Goal: Check status: Check status

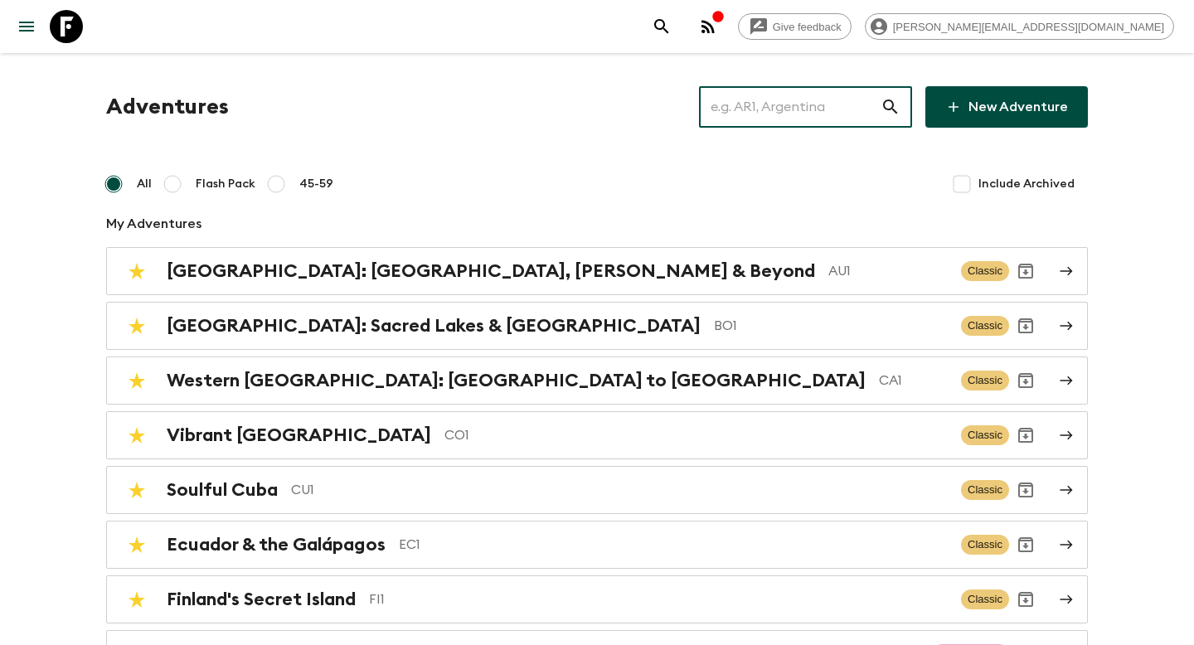
click at [821, 127] on input "text" at bounding box center [790, 107] width 182 height 46
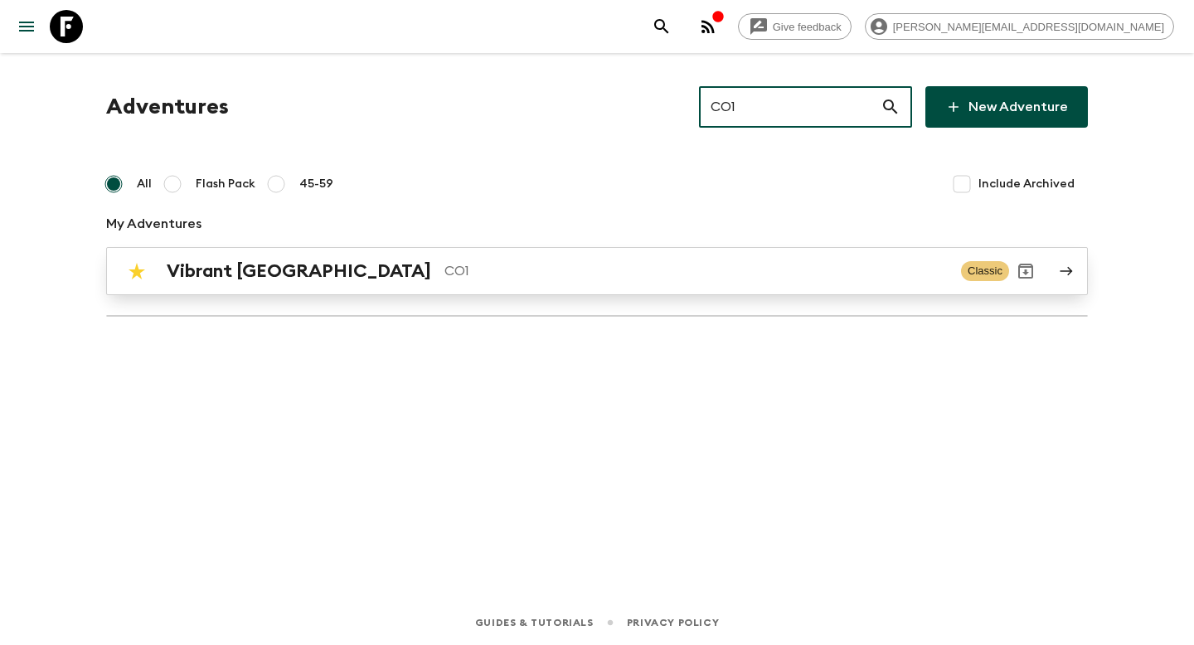
type input "CO1"
click at [690, 273] on p "CO1" at bounding box center [695, 271] width 503 height 20
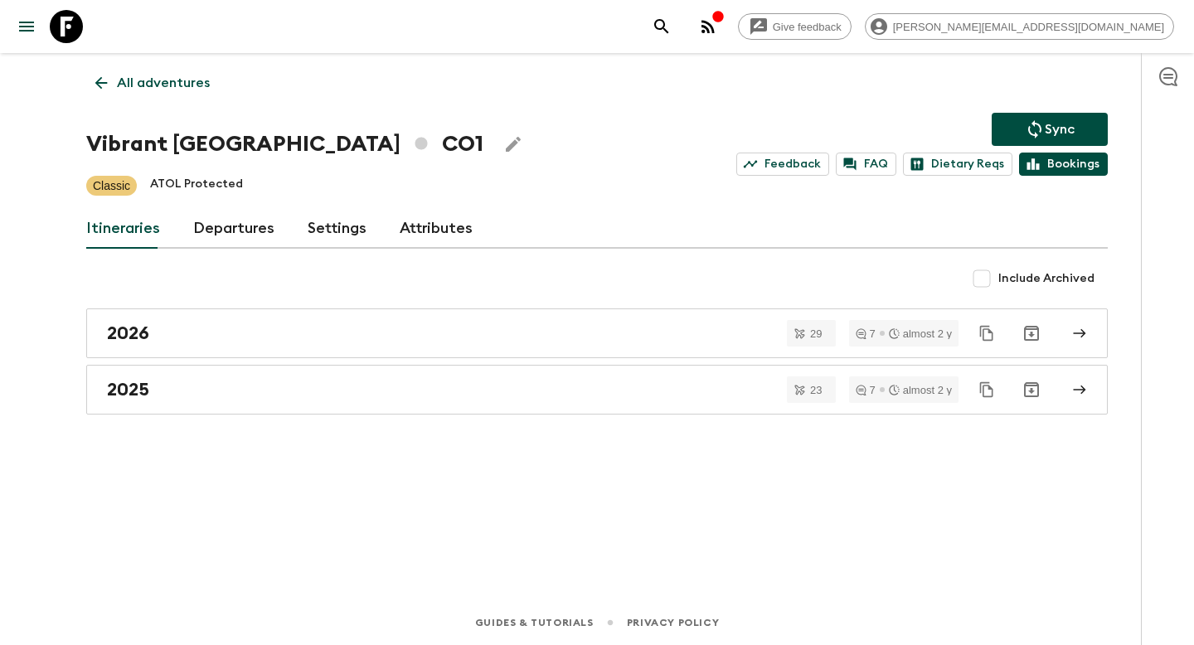
click at [1061, 159] on link "Bookings" at bounding box center [1063, 164] width 89 height 23
click at [157, 86] on p "All adventures" at bounding box center [163, 83] width 93 height 20
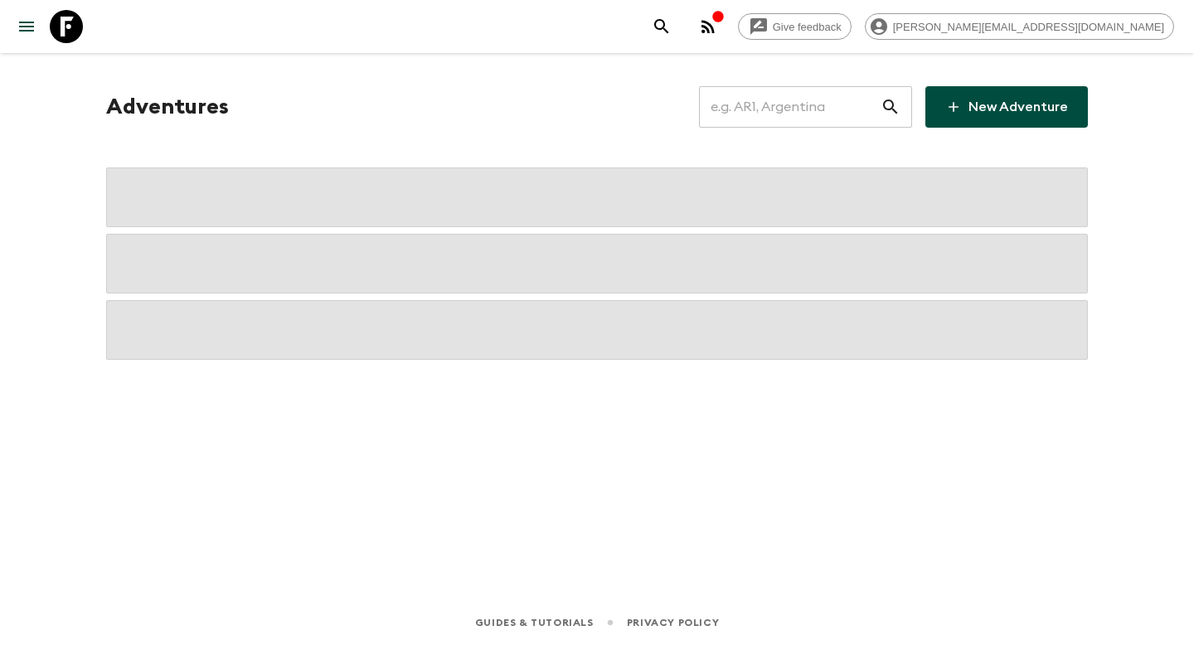
click at [830, 107] on input "text" at bounding box center [790, 107] width 182 height 46
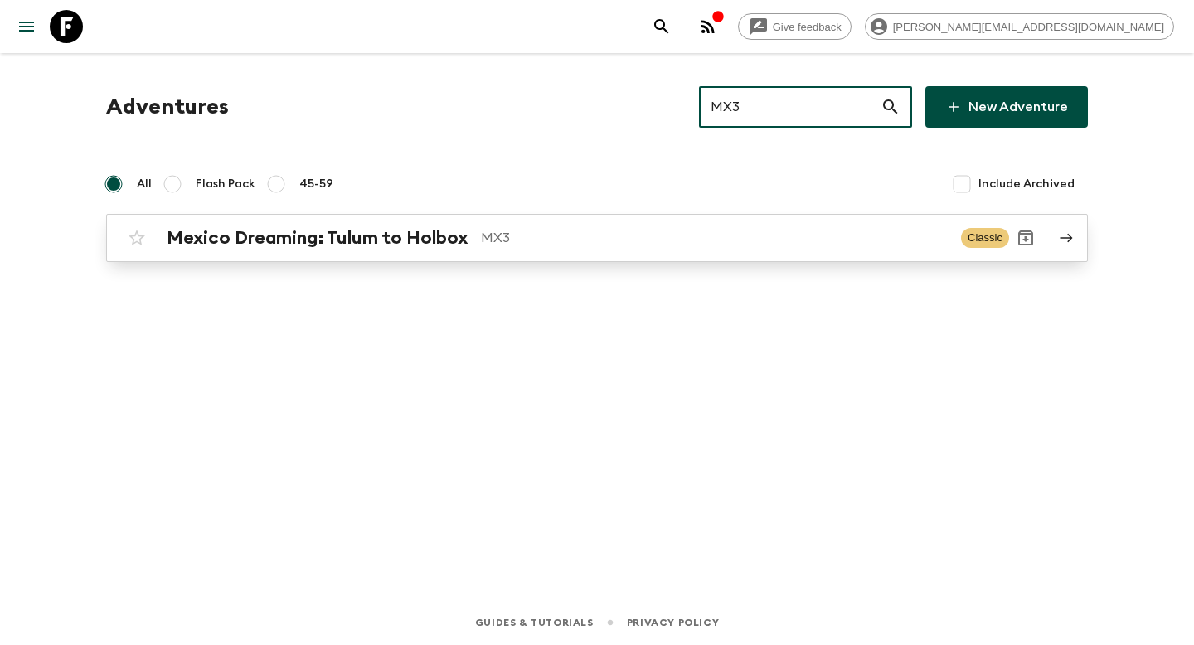
type input "MX3"
click at [685, 240] on p "MX3" at bounding box center [714, 238] width 467 height 20
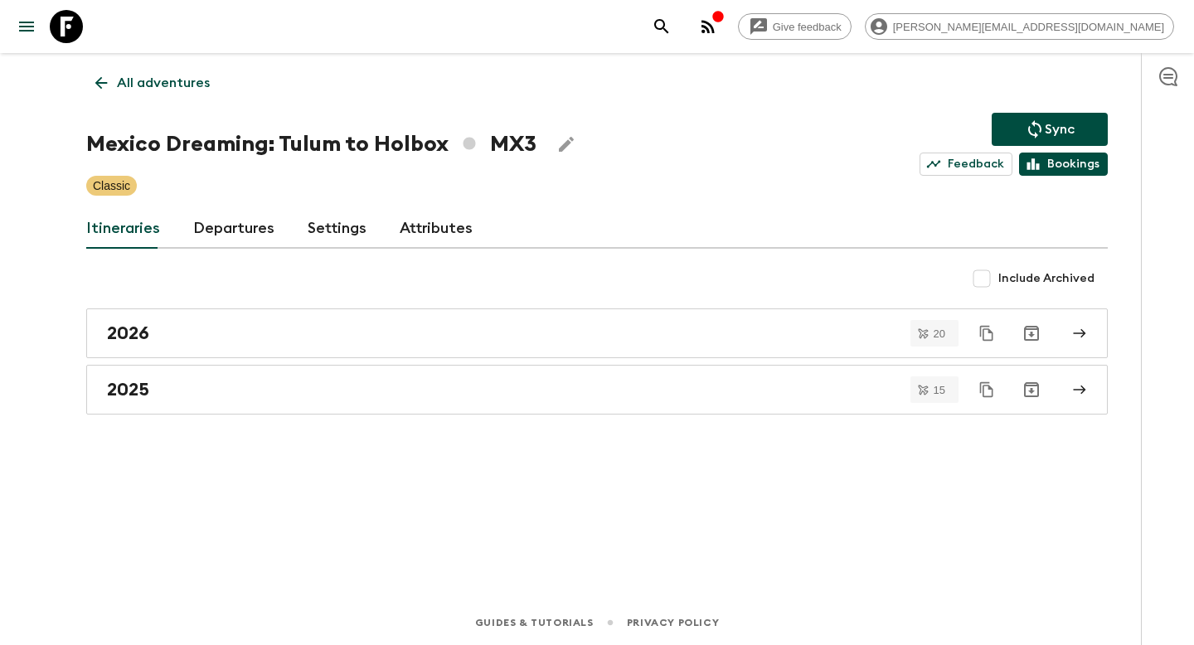
click at [1054, 169] on link "Bookings" at bounding box center [1063, 164] width 89 height 23
